Goal: Task Accomplishment & Management: Complete application form

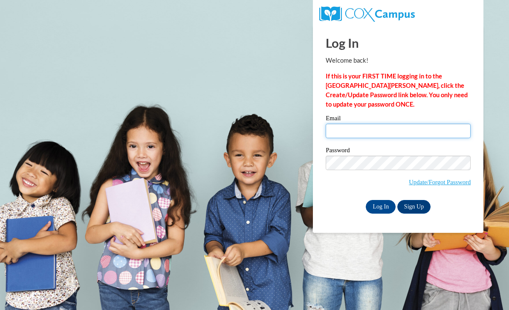
click at [429, 133] on input "Email" at bounding box center [398, 131] width 145 height 15
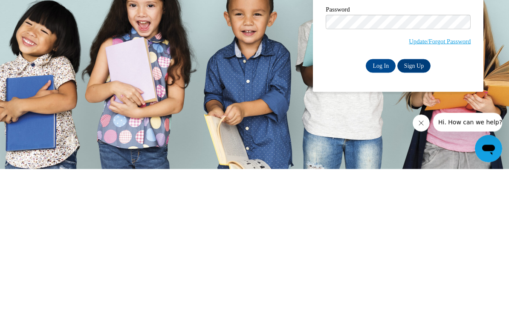
click at [413, 200] on link "Sign Up" at bounding box center [414, 207] width 33 height 14
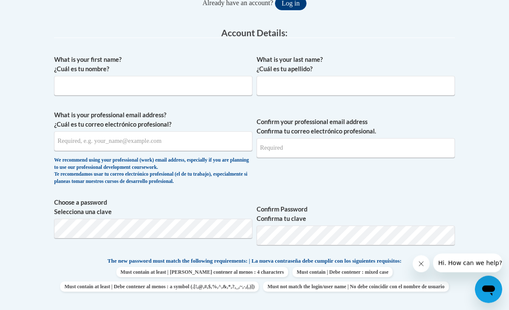
scroll to position [225, 0]
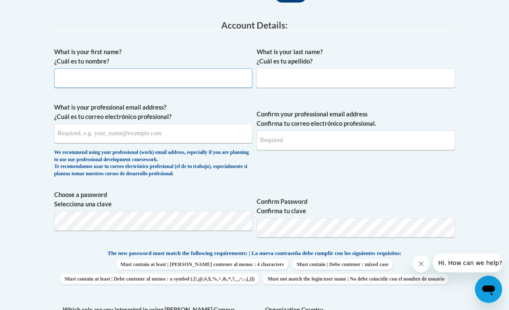
click at [196, 79] on input "What is your first name? ¿Cuál es tu nombre?" at bounding box center [153, 79] width 198 height 20
type input "Stormey"
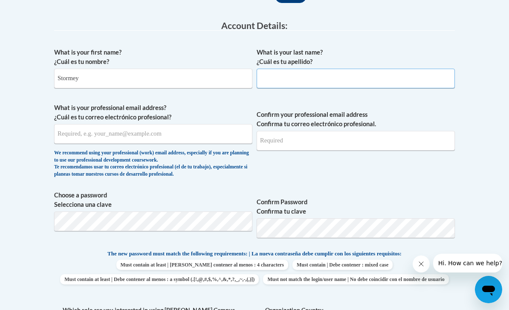
click at [414, 76] on input "What is your last name? ¿Cuál es tu apellido?" at bounding box center [356, 79] width 198 height 20
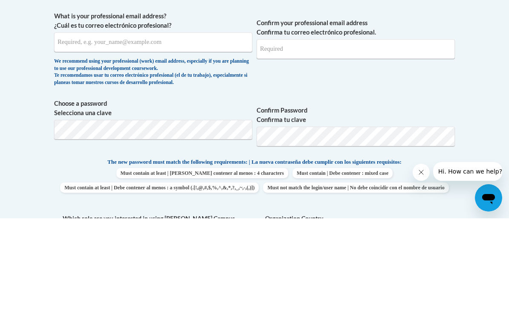
type input "Pembleton"
click at [195, 124] on input "What is your professional email address? ¿Cuál es tu correo electrónico profesi…" at bounding box center [153, 134] width 198 height 20
type input "spembleton@cub.uca.edu"
click at [395, 131] on input "Confirm your professional email address Confirma tu correo electrónico profesio…" at bounding box center [356, 141] width 198 height 20
click at [162, 124] on input "spembleton@cub.uca.edu" at bounding box center [153, 134] width 198 height 20
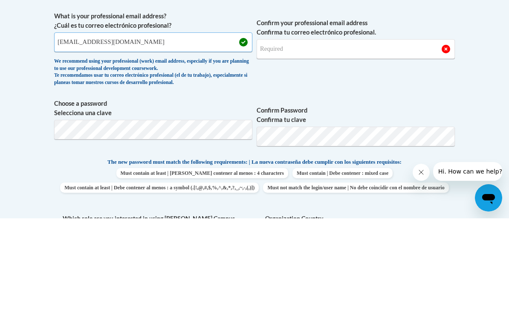
click at [96, 124] on input "spembleton@cub.uca.edu" at bounding box center [153, 134] width 198 height 20
click at [88, 124] on input "spembleton@cub.uca.edu" at bounding box center [153, 134] width 198 height 20
click at [91, 124] on input "spembleton@cub.uca.edu" at bounding box center [153, 134] width 198 height 20
click at [347, 131] on input "Confirm your professional email address Confirma tu correo electrónico profesio…" at bounding box center [356, 141] width 198 height 20
click at [344, 131] on input "Confirm your professional email address Confirma tu correo electrónico profesio…" at bounding box center [356, 141] width 198 height 20
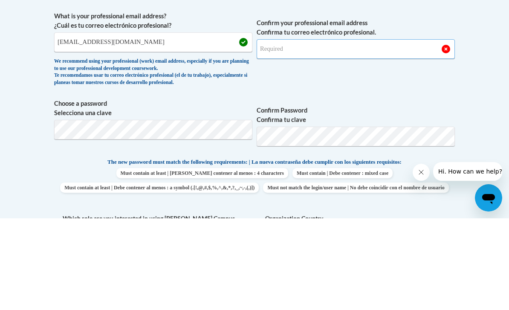
click at [296, 131] on input "Confirm your professional email address Confirma tu correo electrónico profesio…" at bounding box center [356, 141] width 198 height 20
click at [303, 131] on input "Confirm your professional email address Confirma tu correo electrónico profesio…" at bounding box center [356, 141] width 198 height 20
click at [310, 131] on input "spembleton@uca@cub.edu" at bounding box center [356, 141] width 198 height 20
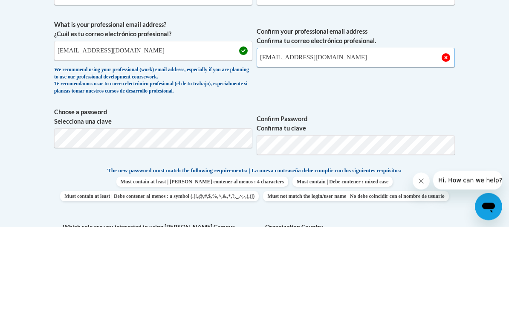
click at [380, 131] on input "spembleton@uca.cub.edu" at bounding box center [356, 141] width 198 height 20
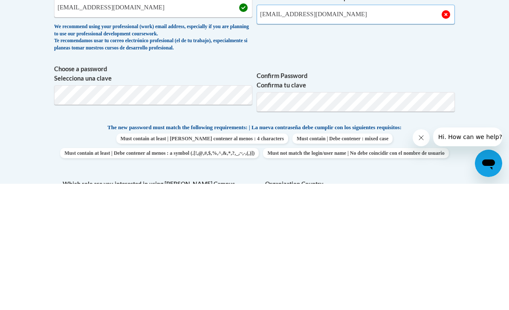
type input "[EMAIL_ADDRESS][DOMAIN_NAME]"
click at [437, 191] on span "Confirm Password Confirma tu clave" at bounding box center [356, 218] width 198 height 54
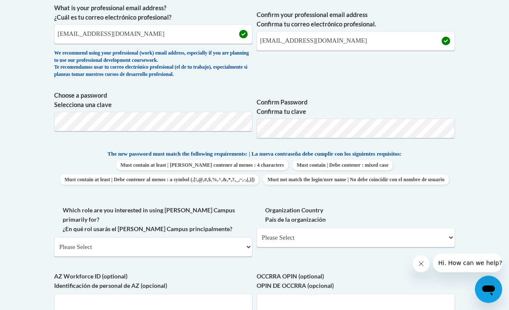
scroll to position [301, 0]
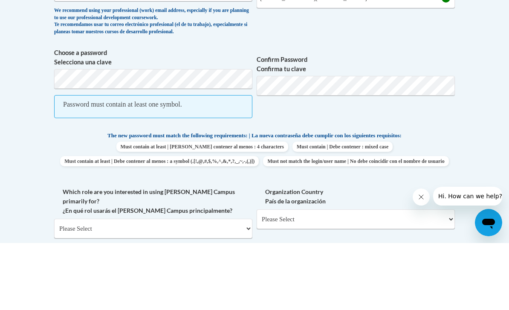
click at [417, 198] on p "The new password must match the following requirements: | La nueva contraseña d…" at bounding box center [254, 203] width 401 height 11
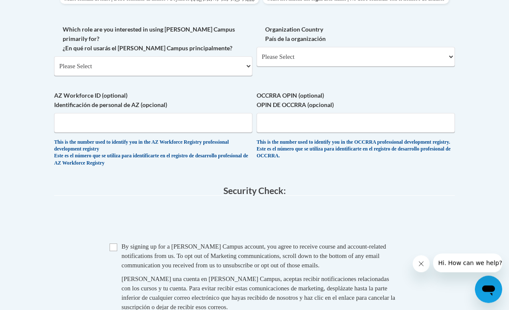
scroll to position [507, 0]
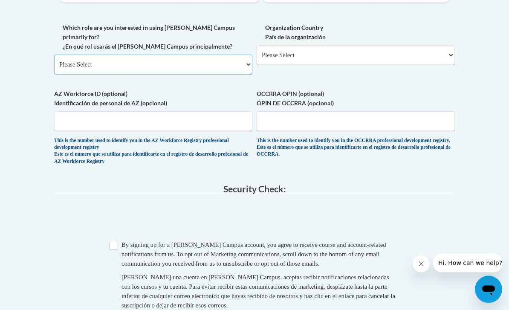
click at [247, 55] on select "Please Select College/University | Colegio/Universidad Community/Nonprofit Part…" at bounding box center [153, 65] width 198 height 20
select select "5a18ea06-2b54-4451-96f2-d152daf9eac5"
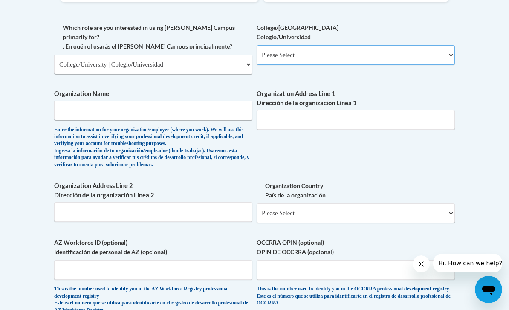
click at [436, 55] on select "Please Select College/University Staff | Empleado universitario College/Univers…" at bounding box center [356, 55] width 198 height 20
select select "99b32b07-cffc-426c-8bf6-0cd77760d84b"
click at [224, 101] on input "Organization Name" at bounding box center [153, 111] width 198 height 20
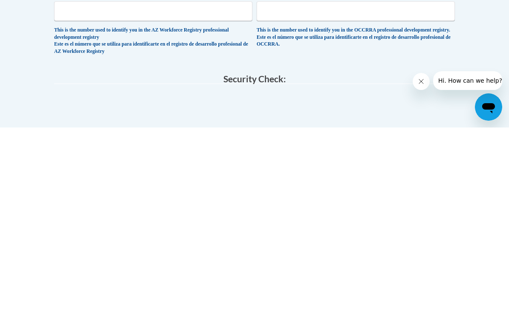
scroll to position [767, 0]
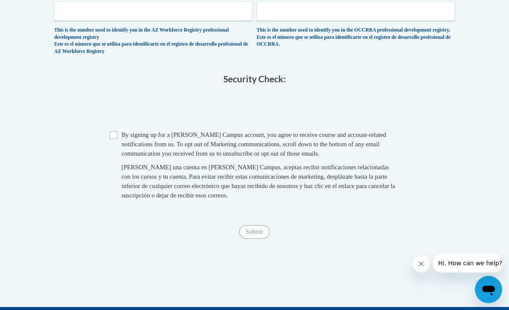
click at [117, 131] on input "Checkbox" at bounding box center [114, 135] width 8 height 8
checkbox input "true"
click at [259, 225] on input "Submit" at bounding box center [254, 232] width 31 height 14
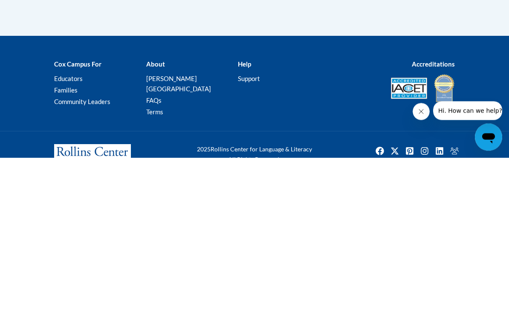
type input "UCA"
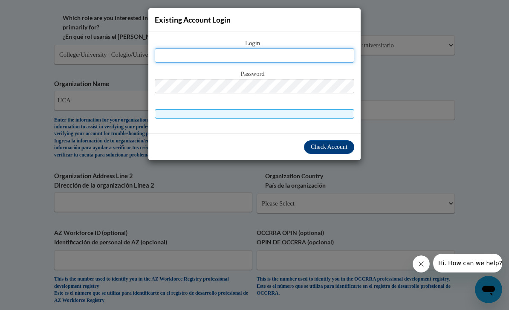
scroll to position [517, 0]
type input "s"
click at [459, 117] on div "Existing Account Login Login Password" at bounding box center [254, 155] width 509 height 310
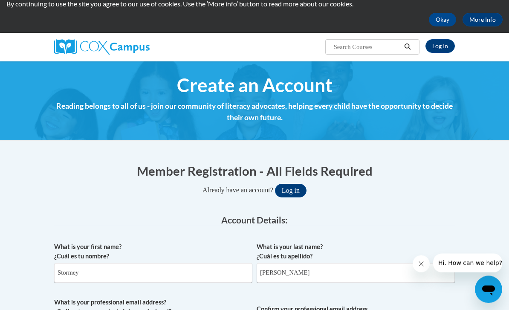
scroll to position [0, 0]
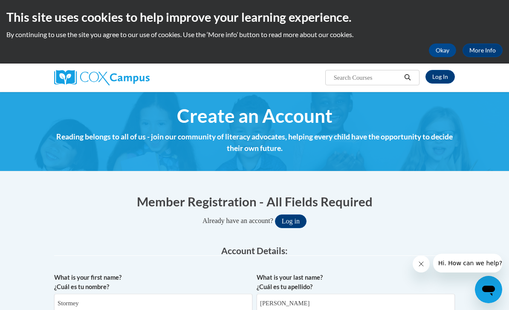
click at [442, 76] on link "Log In" at bounding box center [440, 77] width 29 height 14
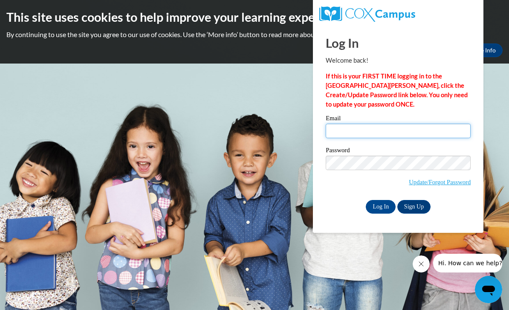
click at [404, 130] on input "Email" at bounding box center [398, 131] width 145 height 15
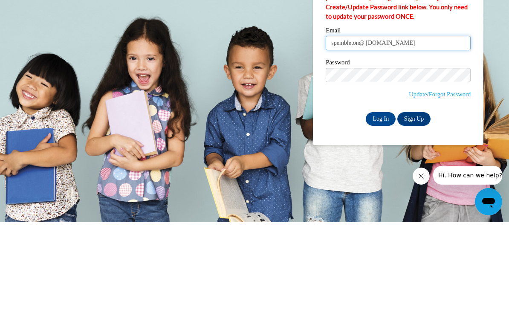
click at [368, 124] on input "spembleton@ cub.uca.edu" at bounding box center [398, 131] width 145 height 15
type input "[EMAIL_ADDRESS][DOMAIN_NAME]"
click at [381, 200] on input "Log In" at bounding box center [381, 207] width 30 height 14
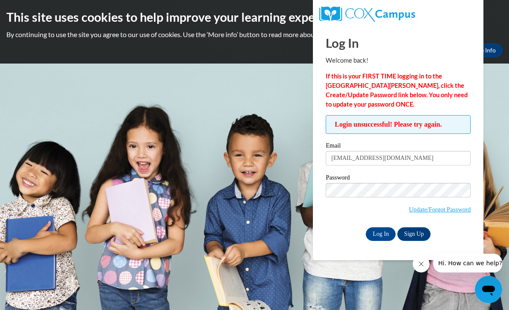
click at [416, 240] on link "Sign Up" at bounding box center [414, 234] width 33 height 14
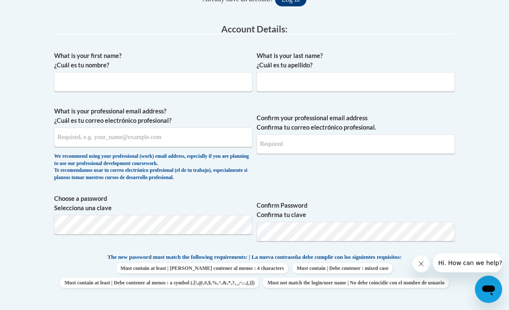
scroll to position [236, 0]
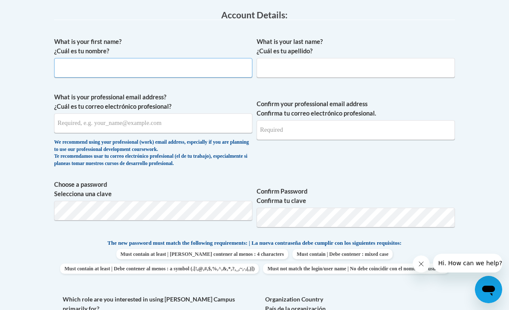
click at [90, 63] on input "What is your first name? ¿Cuál es tu nombre?" at bounding box center [153, 68] width 198 height 20
type input "Stormey"
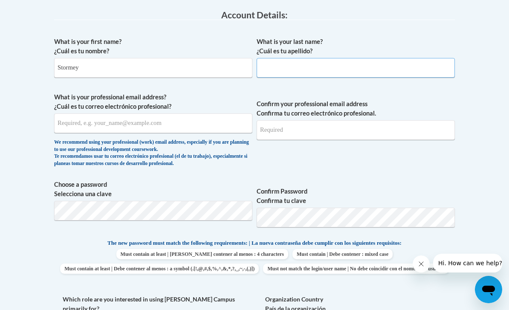
click at [390, 74] on input "What is your last name? ¿Cuál es tu apellido?" at bounding box center [356, 68] width 198 height 20
type input "Pembleton"
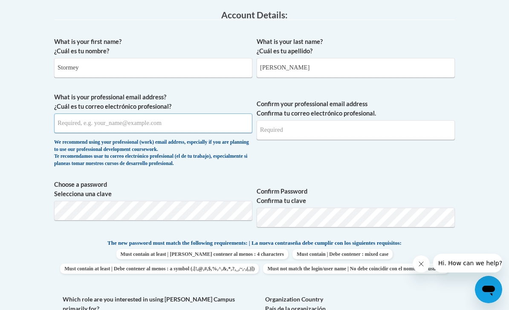
click at [105, 126] on input "What is your professional email address? ¿Cuál es tu correo electrónico profesi…" at bounding box center [153, 123] width 198 height 20
type input "soembleton@cub.uca.edu"
click at [397, 130] on input "Confirm your professional email address Confirma tu correo electrónico profesio…" at bounding box center [356, 130] width 198 height 20
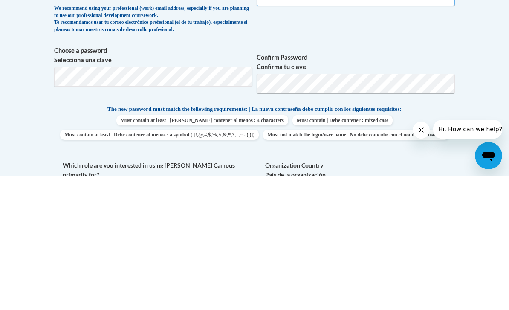
type input "[EMAIL_ADDRESS][DOMAIN_NAME]"
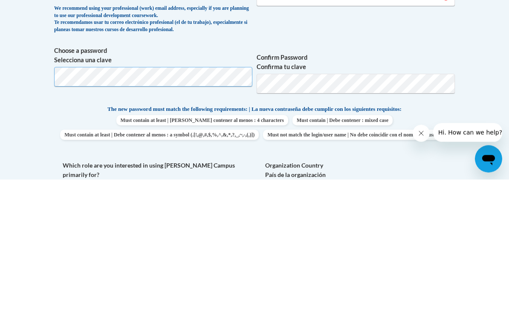
scroll to position [370, 0]
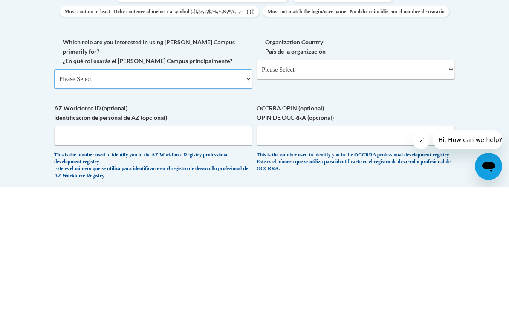
click at [71, 192] on select "Please Select College/University | Colegio/Universidad Community/Nonprofit Part…" at bounding box center [153, 202] width 198 height 20
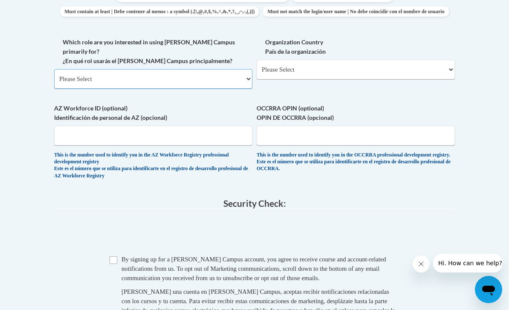
select select "5a18ea06-2b54-4451-96f2-d152daf9eac5"
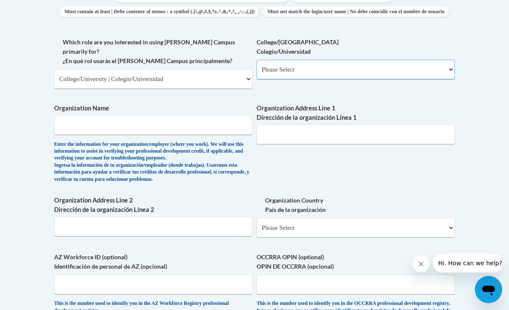
click at [383, 67] on select "Please Select College/University Staff | Empleado universitario College/Univers…" at bounding box center [356, 70] width 198 height 20
click at [401, 70] on select "Please Select College/University Staff | Empleado universitario College/Univers…" at bounding box center [356, 70] width 198 height 20
select select "99b32b07-cffc-426c-8bf6-0cd77760d84b"
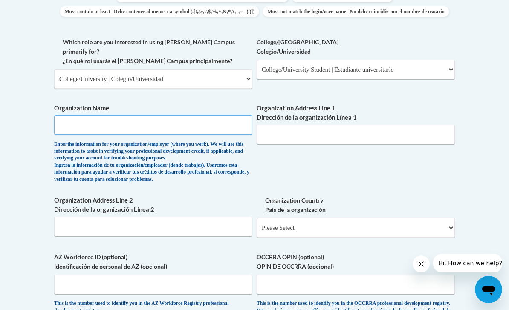
click at [92, 115] on input "Organization Name" at bounding box center [153, 125] width 198 height 20
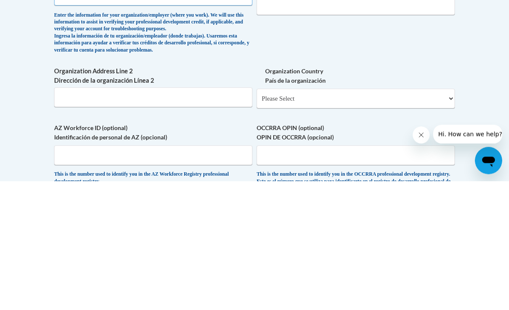
type input "UCA"
click at [199, 217] on input "Organization Address Line 2 Dirección de la organización Línea 2" at bounding box center [153, 227] width 198 height 20
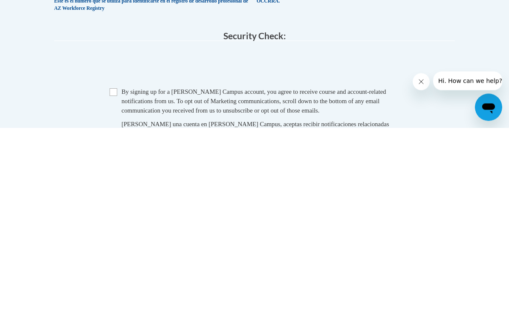
scroll to position [810, 0]
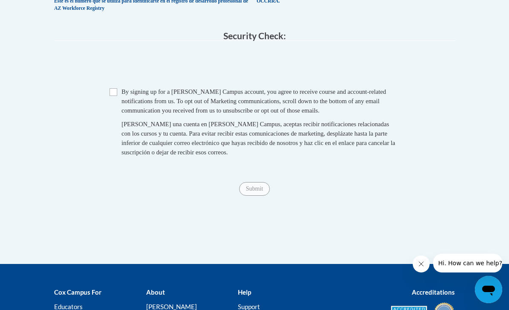
click at [117, 88] on input "Checkbox" at bounding box center [114, 92] width 8 height 8
checkbox input "true"
click at [259, 185] on span "Submit" at bounding box center [254, 188] width 31 height 7
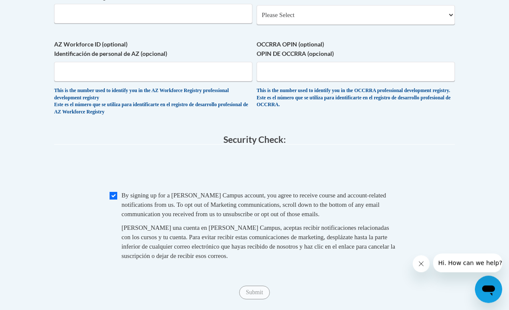
click at [263, 289] on span "Submit" at bounding box center [254, 292] width 31 height 7
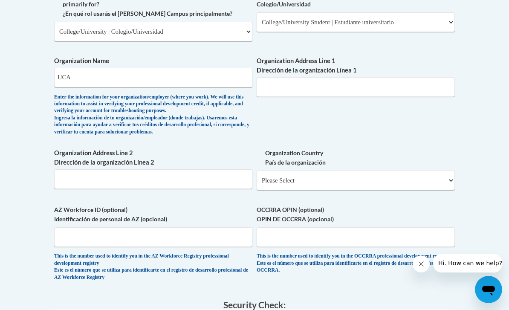
scroll to position [531, 0]
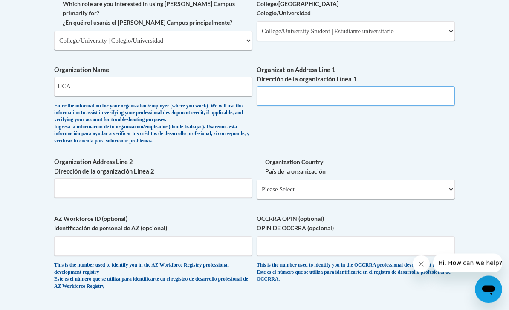
click at [373, 87] on input "Organization Address Line 1 Dirección de la organización Línea 1" at bounding box center [356, 97] width 198 height 20
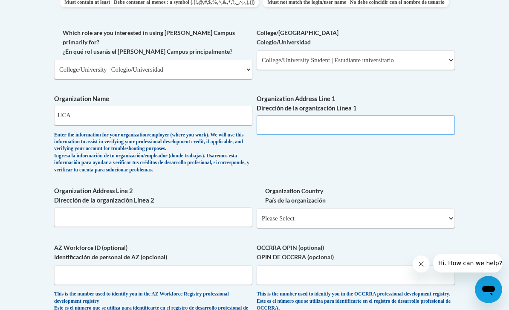
scroll to position [501, 0]
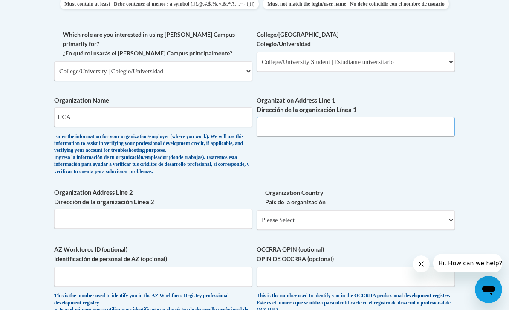
click at [369, 117] on input "Organization Address Line 1 Dirección de la organización Línea 1" at bounding box center [356, 127] width 198 height 20
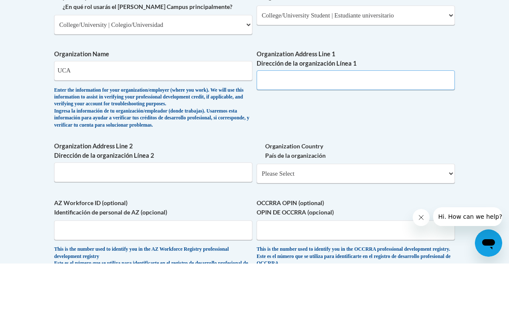
click at [365, 117] on input "Organization Address Line 1 Dirección de la organización Línea 1" at bounding box center [356, 127] width 198 height 20
paste input "201 Donaghey Ave, Conway, AR 72035"
type input "201 Donaghey Ave, Conway, AR 72035"
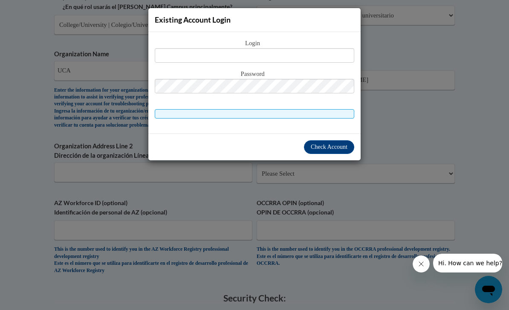
click at [330, 153] on button "Check Account" at bounding box center [329, 147] width 50 height 14
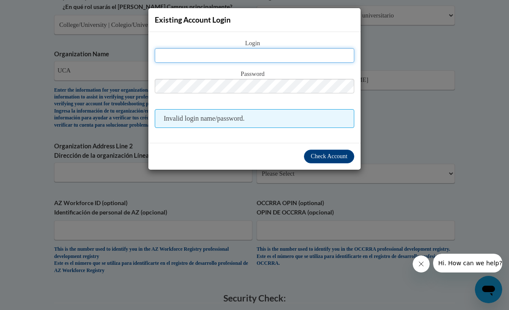
click at [322, 61] on input "text" at bounding box center [255, 55] width 200 height 15
type input "[EMAIL_ADDRESS][DOMAIN_NAME]"
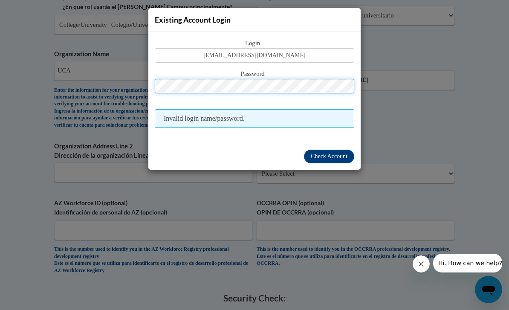
click at [340, 159] on span "Check Account" at bounding box center [329, 156] width 37 height 6
click at [334, 163] on button "Check Account" at bounding box center [329, 157] width 50 height 14
click at [338, 155] on span "Check Account" at bounding box center [329, 156] width 37 height 6
click at [340, 160] on span "Check Account" at bounding box center [329, 156] width 37 height 6
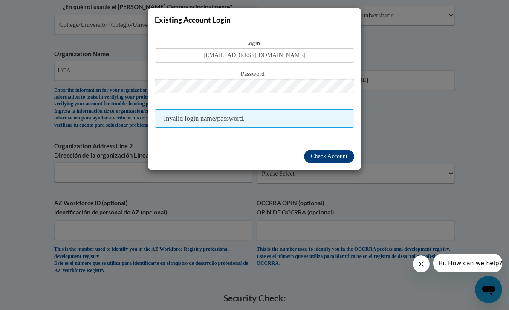
click at [337, 159] on span "Check Account" at bounding box center [329, 156] width 37 height 6
click at [341, 160] on span "Check Account" at bounding box center [329, 156] width 37 height 6
click at [424, 272] on button "Close message from company" at bounding box center [421, 264] width 17 height 17
click at [331, 147] on div "Check Account" at bounding box center [254, 156] width 212 height 27
click at [332, 154] on span "Check Account" at bounding box center [329, 156] width 37 height 6
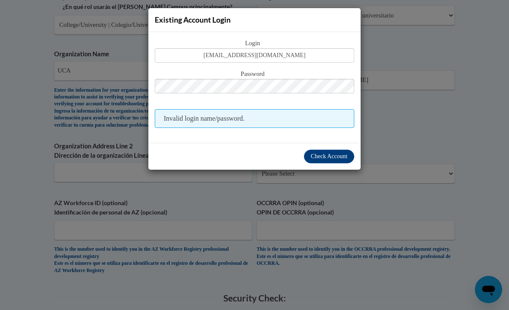
click at [336, 158] on span "Check Account" at bounding box center [329, 156] width 37 height 6
click at [412, 11] on div "Existing Account Login Login spembleton@cub.uca.edu Password Invalid login name…" at bounding box center [254, 155] width 509 height 310
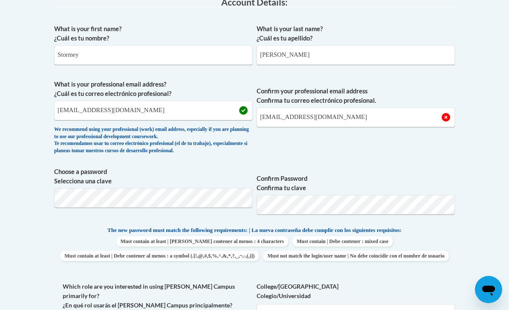
scroll to position [248, 0]
click at [417, 115] on input "[EMAIL_ADDRESS][DOMAIN_NAME]" at bounding box center [356, 118] width 198 height 20
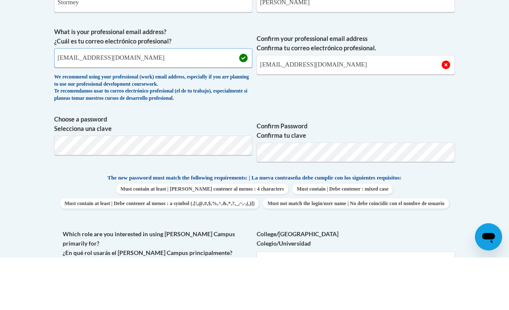
click at [188, 101] on input "soembleton@cub.uca.edu" at bounding box center [153, 111] width 198 height 20
type input "[EMAIL_ADDRESS][DOMAIN_NAME]"
click at [444, 102] on span "Confirm your professional email address Confirma tu correo electrónico profesio…" at bounding box center [356, 119] width 198 height 79
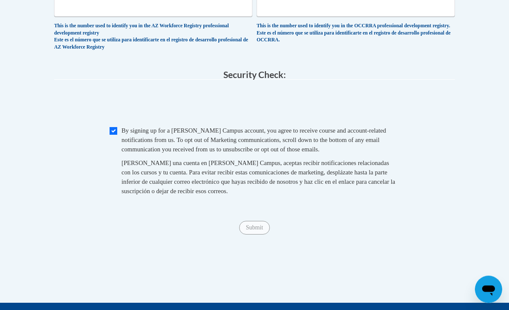
scroll to position [771, 0]
click at [260, 221] on input "Submit" at bounding box center [254, 228] width 31 height 14
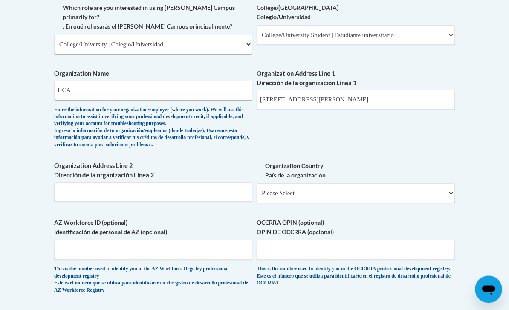
scroll to position [529, 0]
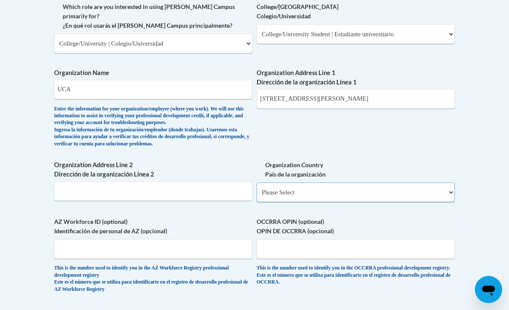
click at [389, 183] on select "Please Select United States | Estados Unidos Outside of the United States | Fue…" at bounding box center [356, 193] width 198 height 20
select select "ad49bcad-a171-4b2e-b99c-48b446064914"
select select
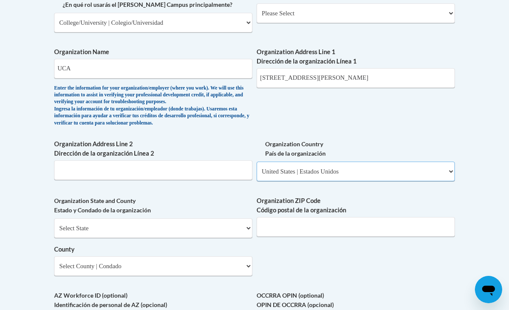
scroll to position [549, 0]
click at [229, 219] on select "Select State Alabama Alaska Arizona Arkansas California Colorado Connecticut De…" at bounding box center [153, 229] width 198 height 20
select select "[US_STATE]"
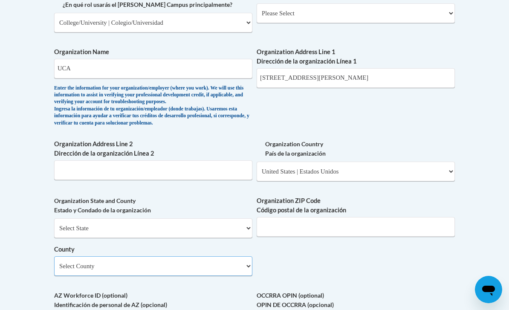
click at [245, 256] on select "Select County Arkansas Ashley Baxter Benton Boone Bradley Calhoun Carroll Chico…" at bounding box center [153, 266] width 198 height 20
click at [228, 256] on select "Select County Arkansas Ashley Baxter Benton Boone Bradley Calhoun Carroll Chico…" at bounding box center [153, 266] width 198 height 20
select select "Faulkner"
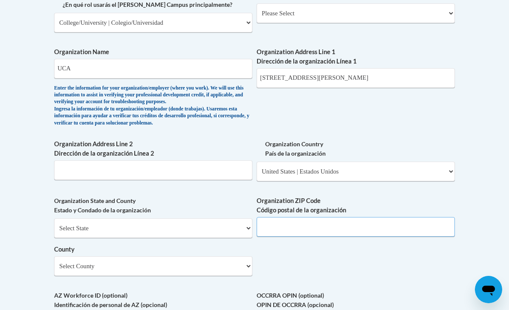
click at [352, 217] on input "Organization ZIP Code Código postal de la organización" at bounding box center [356, 227] width 198 height 20
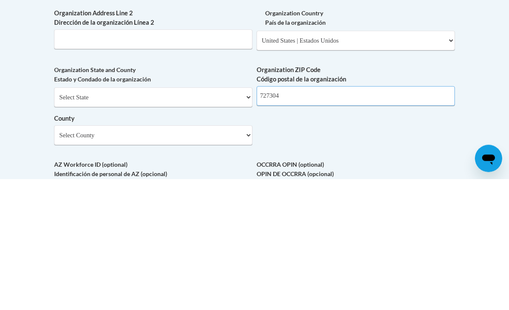
click at [272, 218] on input "727304" at bounding box center [356, 228] width 198 height 20
type input "72304"
